Goal: Information Seeking & Learning: Learn about a topic

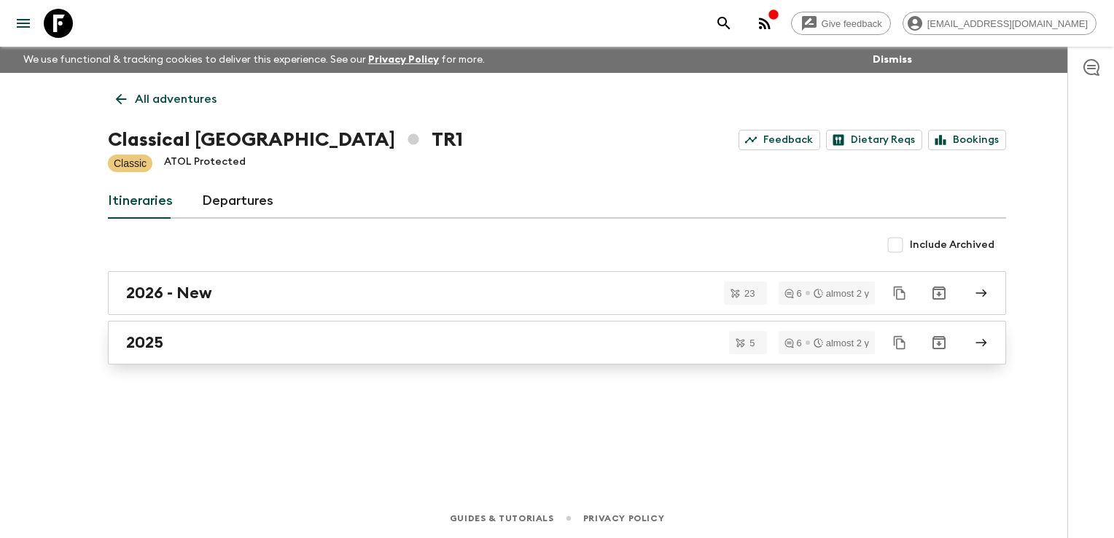
click at [174, 346] on div "2025" at bounding box center [543, 342] width 834 height 19
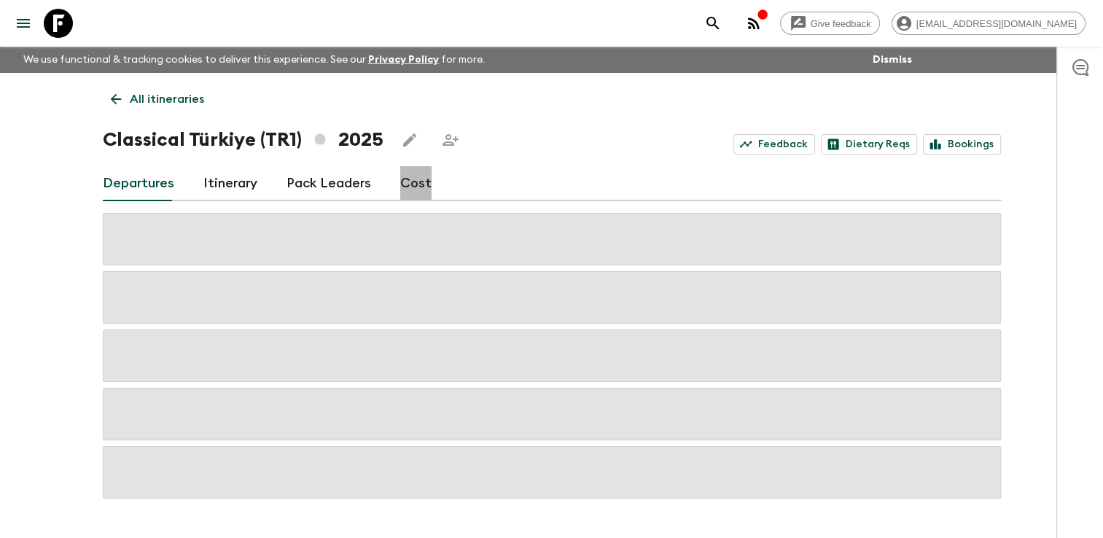
click at [414, 179] on link "Cost" at bounding box center [415, 183] width 31 height 35
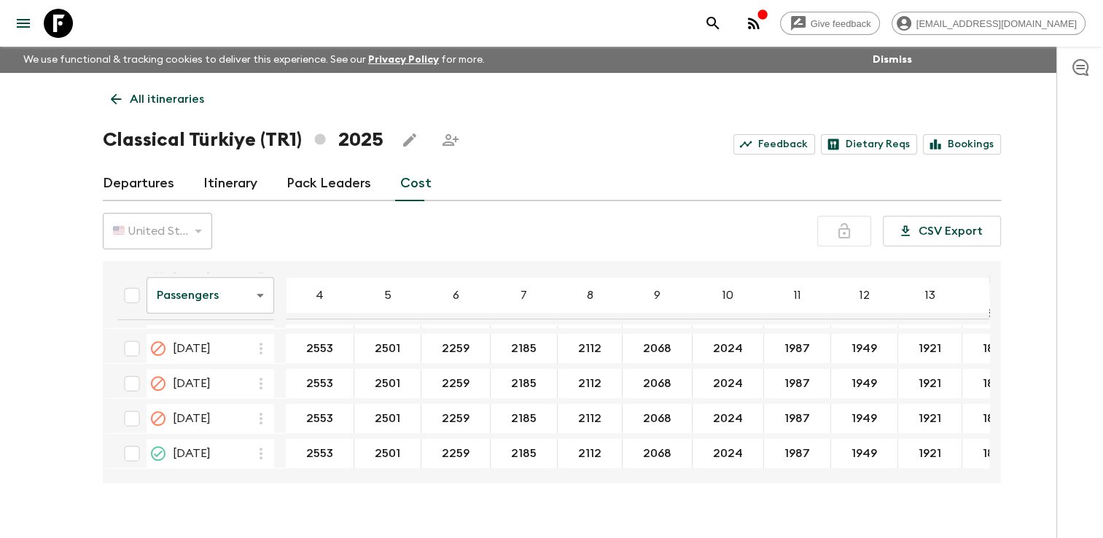
scroll to position [875, 0]
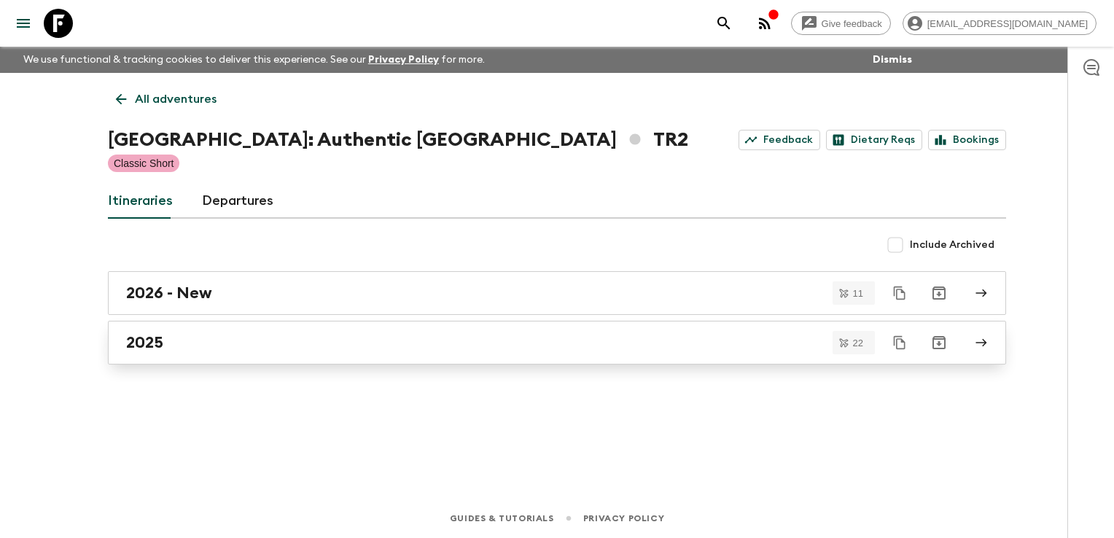
click at [144, 351] on h2 "2025" at bounding box center [144, 342] width 37 height 19
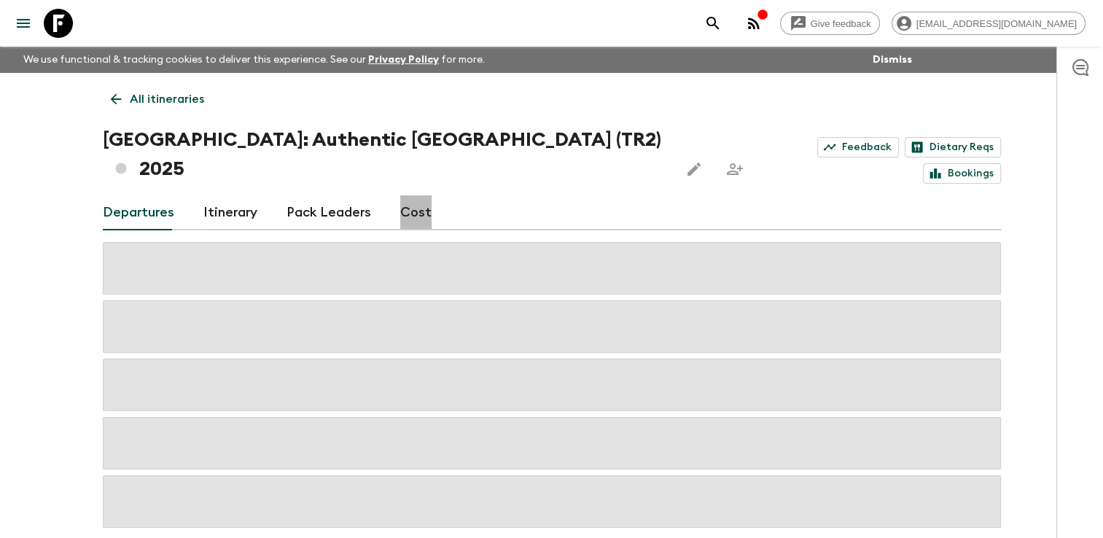
click at [421, 195] on link "Cost" at bounding box center [415, 212] width 31 height 35
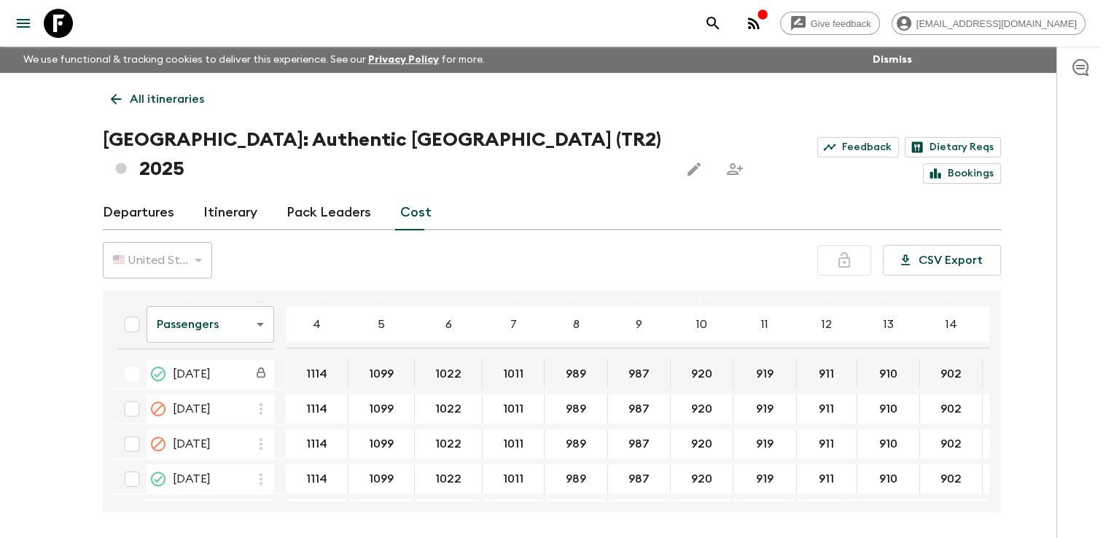
scroll to position [561, 0]
